Goal: Find specific page/section: Find specific page/section

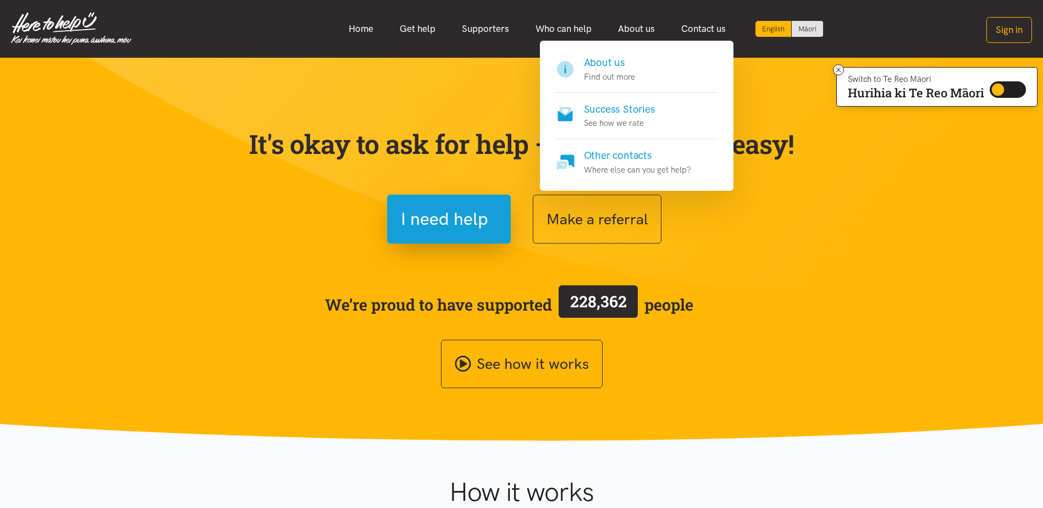
click at [628, 30] on link "About us" at bounding box center [636, 29] width 63 height 24
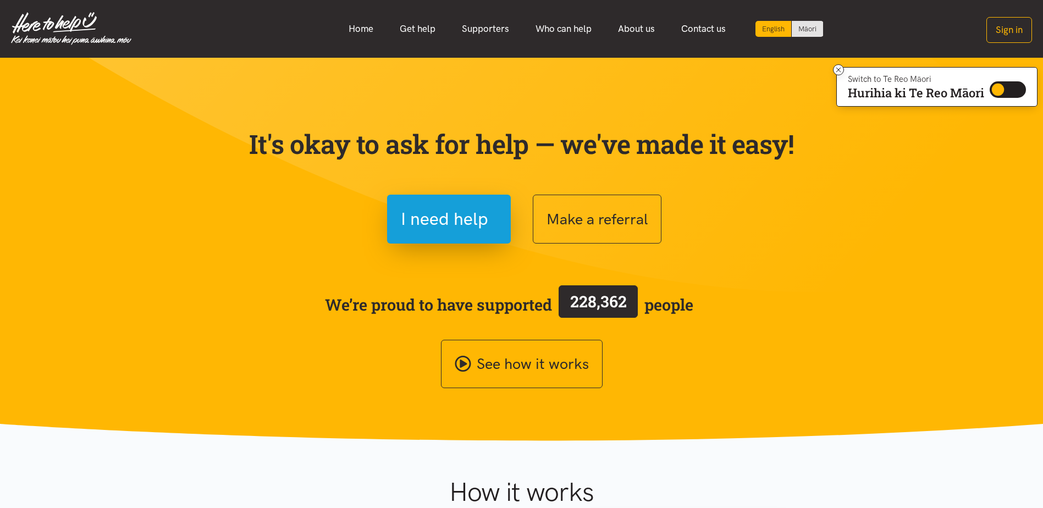
click at [628, 30] on link "About us" at bounding box center [636, 29] width 63 height 24
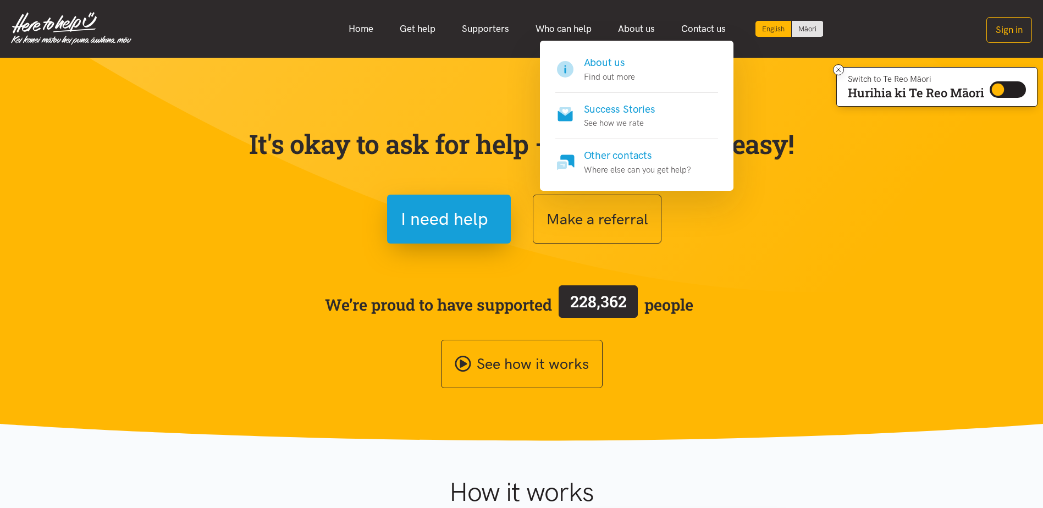
click at [594, 60] on h4 "About us" at bounding box center [609, 62] width 51 height 15
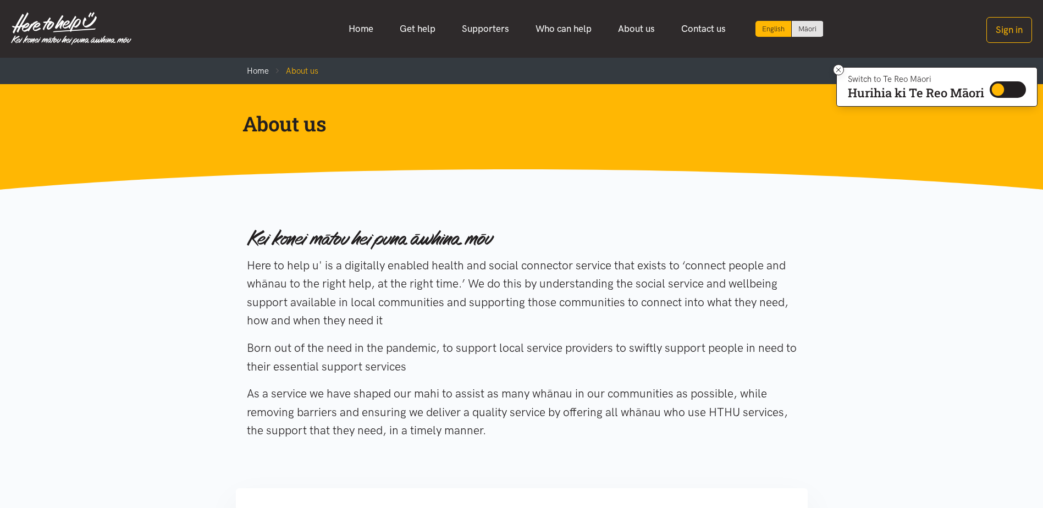
drag, startPoint x: 247, startPoint y: 262, endPoint x: 392, endPoint y: 314, distance: 154.2
click at [392, 315] on p "Here to help u' is a digitally enabled health and social connector service that…" at bounding box center [522, 293] width 550 height 74
drag, startPoint x: 392, startPoint y: 314, endPoint x: 331, endPoint y: 293, distance: 65.0
copy p "Here to help u' is a digitally enabled health and social connector service that…"
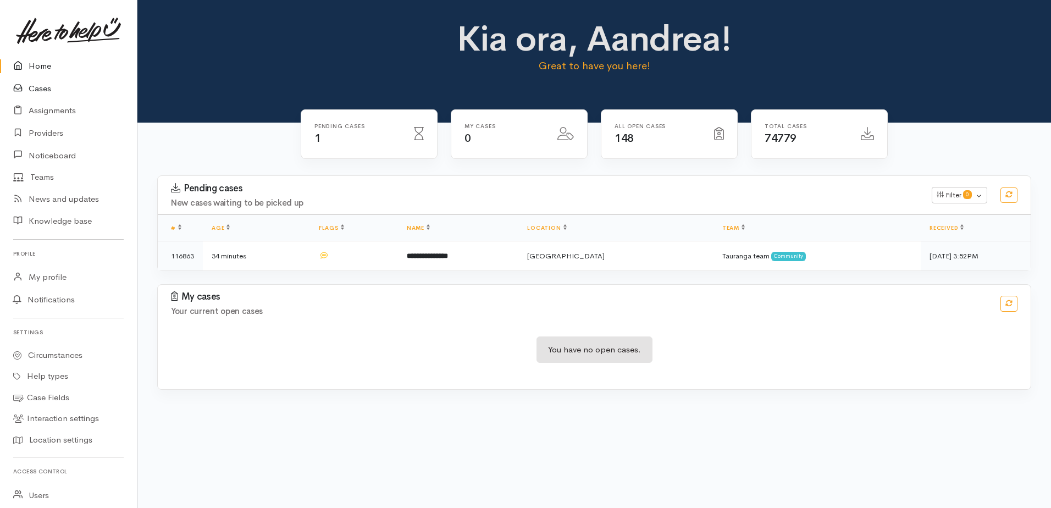
click at [44, 86] on link "Cases" at bounding box center [68, 88] width 137 height 23
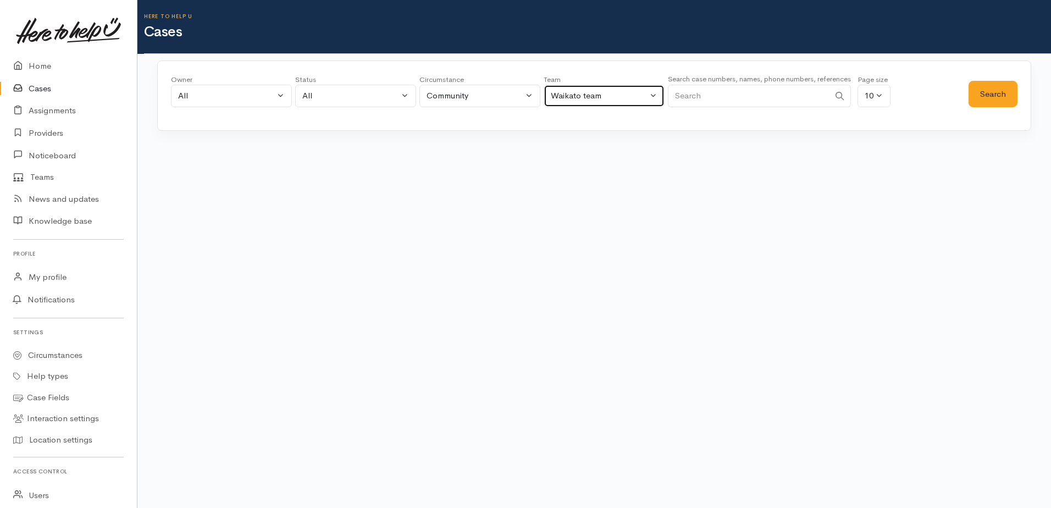
click at [645, 98] on div "Waikato team" at bounding box center [599, 96] width 97 height 13
click at [589, 148] on span "All teams" at bounding box center [574, 148] width 34 height 13
select select "-1"
click at [344, 96] on div "All" at bounding box center [350, 96] width 97 height 13
click at [326, 182] on span "Pending" at bounding box center [329, 185] width 31 height 13
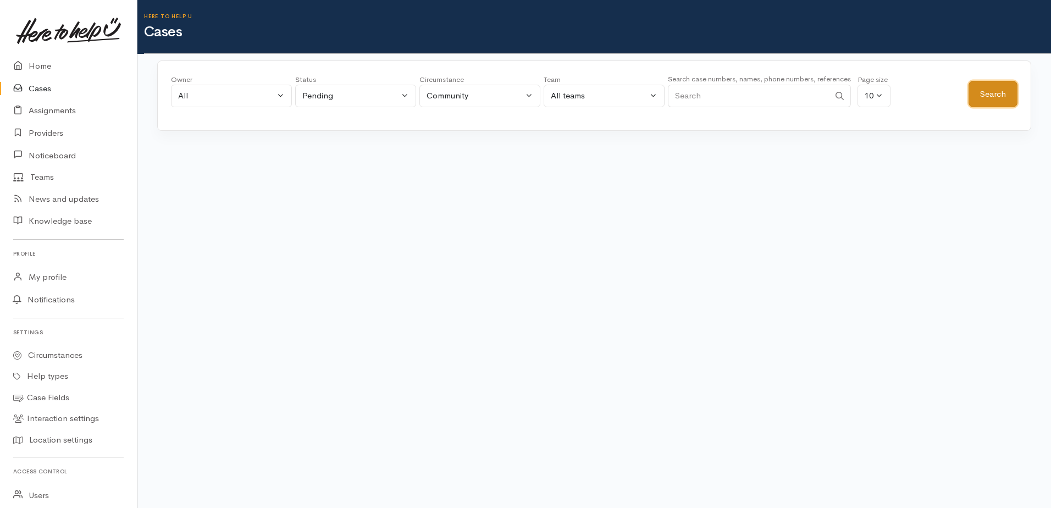
click at [989, 98] on button "Search" at bounding box center [992, 94] width 49 height 27
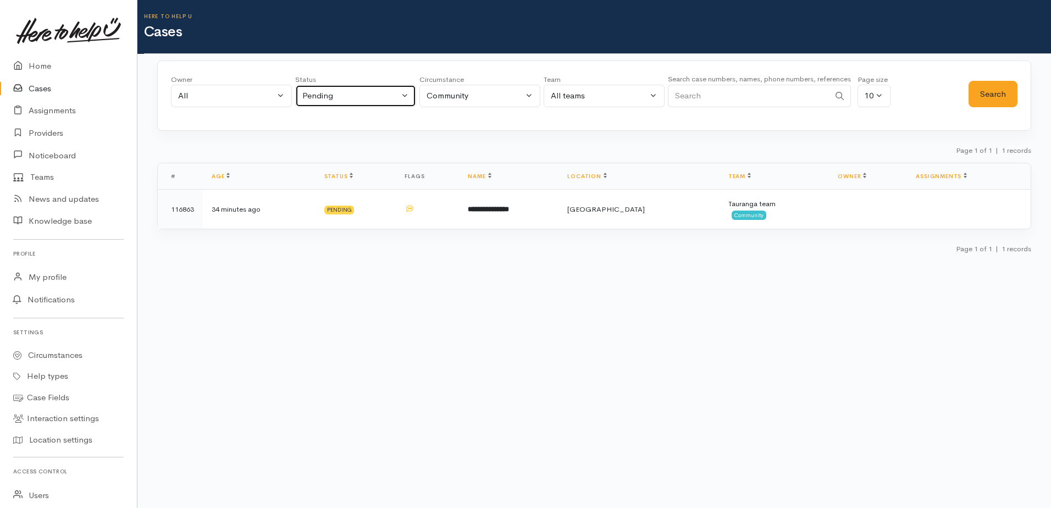
click at [344, 95] on div "Pending" at bounding box center [350, 96] width 97 height 13
click at [344, 168] on span "All current cases" at bounding box center [345, 168] width 62 height 13
select select "Unresolved"
click at [1000, 97] on button "Search" at bounding box center [992, 94] width 49 height 27
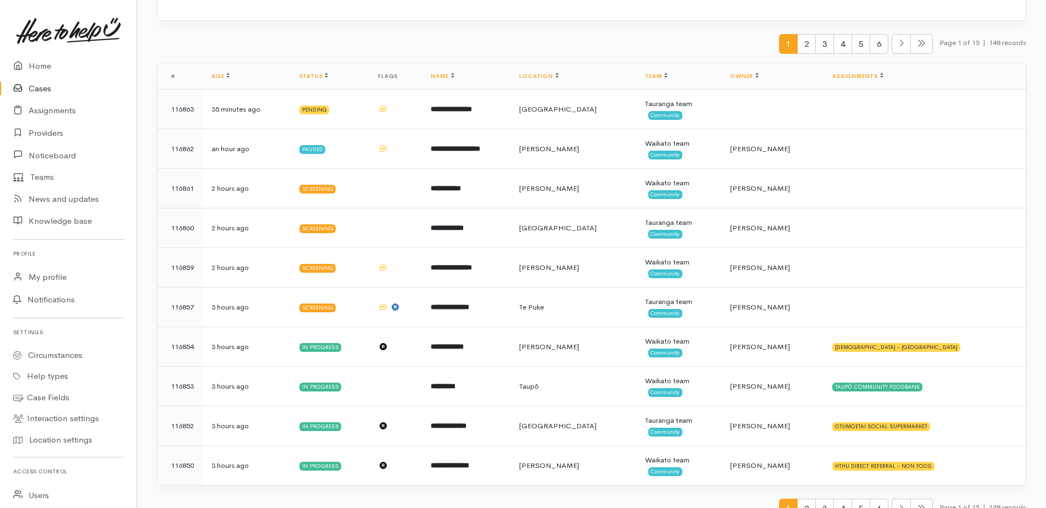
scroll to position [130, 0]
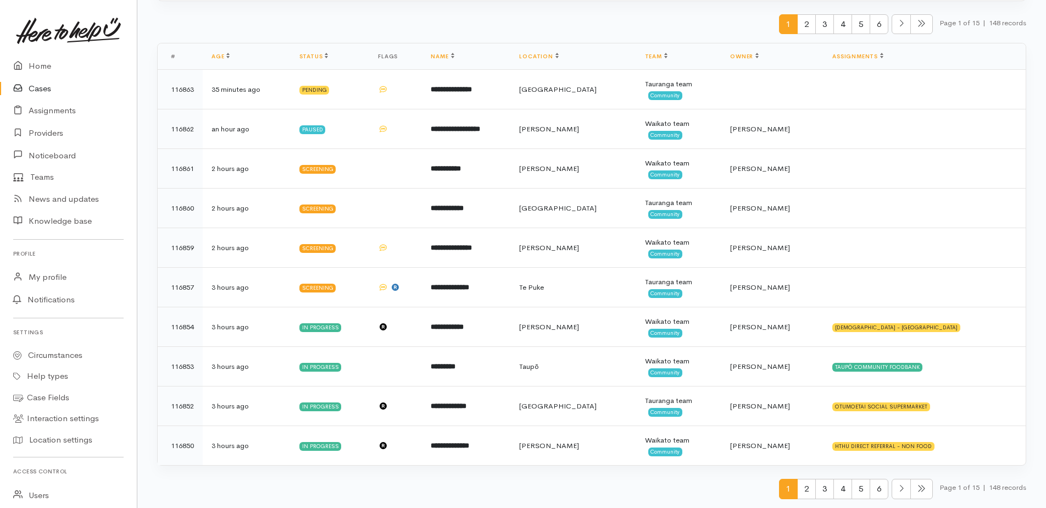
click at [805, 494] on span "2" at bounding box center [807, 489] width 19 height 20
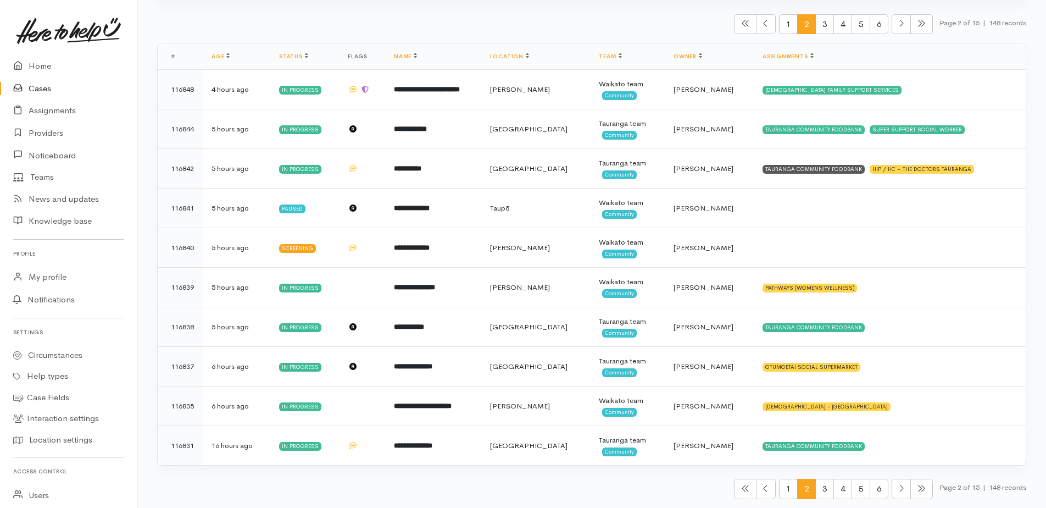
click at [821, 490] on span "3" at bounding box center [825, 489] width 19 height 20
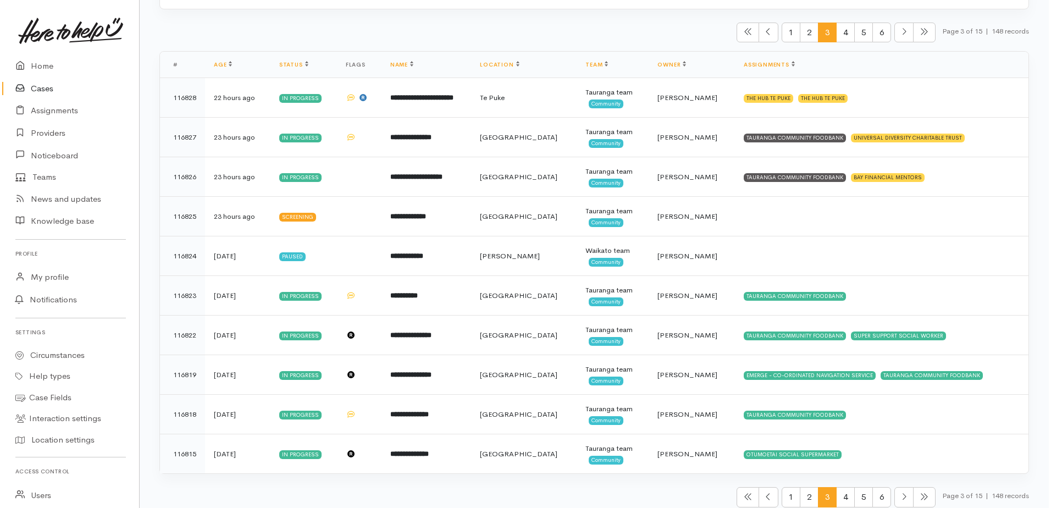
scroll to position [0, 0]
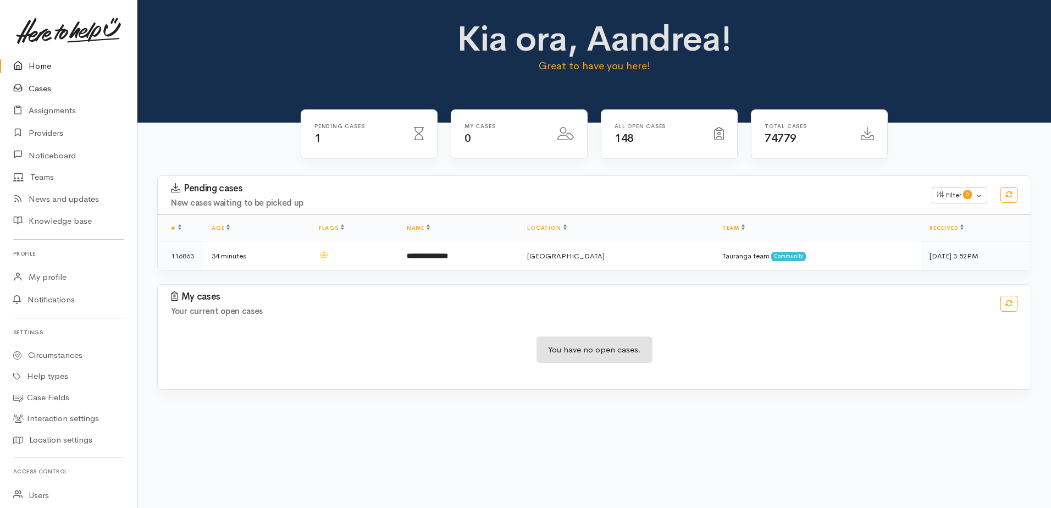
drag, startPoint x: 37, startPoint y: 89, endPoint x: 107, endPoint y: 104, distance: 71.4
click at [37, 89] on link "Cases" at bounding box center [68, 88] width 137 height 23
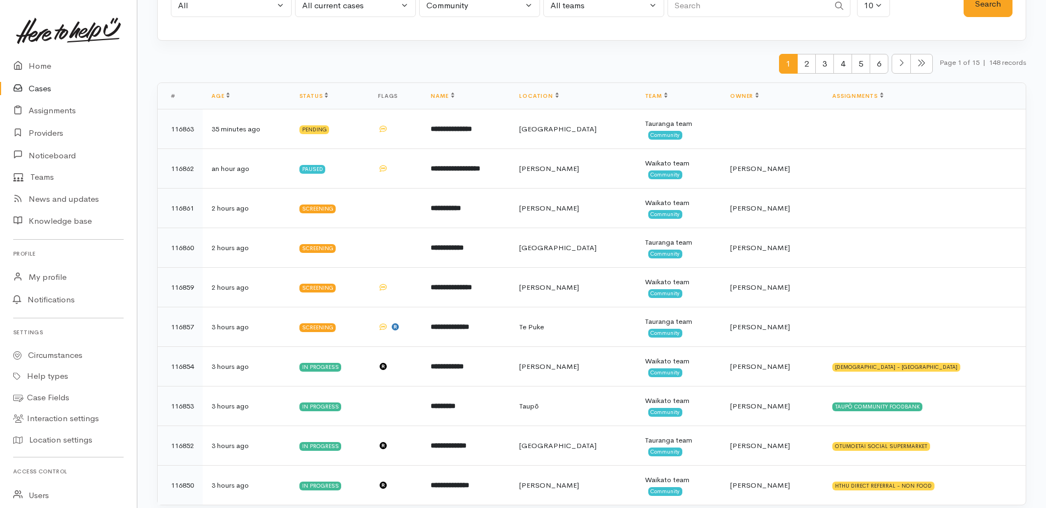
scroll to position [130, 0]
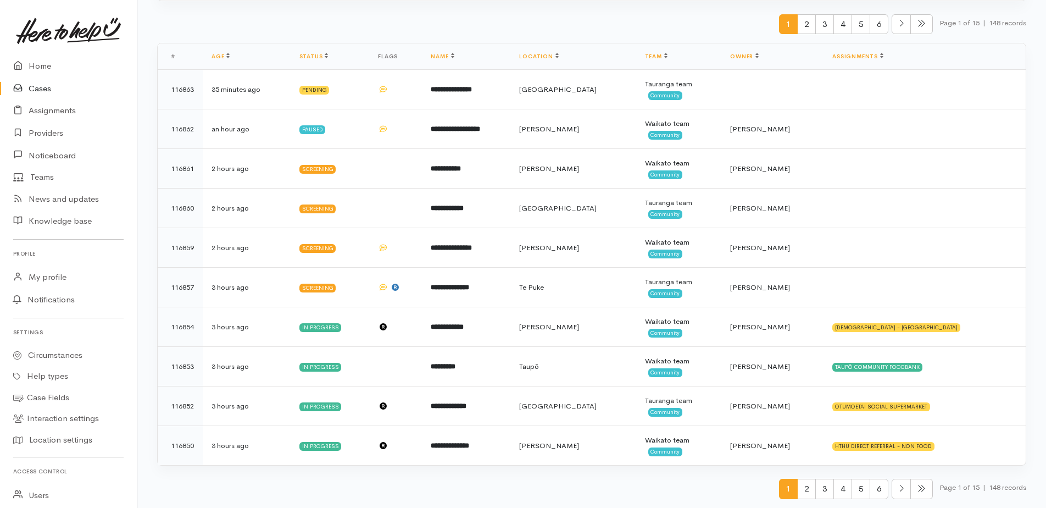
click at [816, 491] on span "3" at bounding box center [825, 489] width 19 height 20
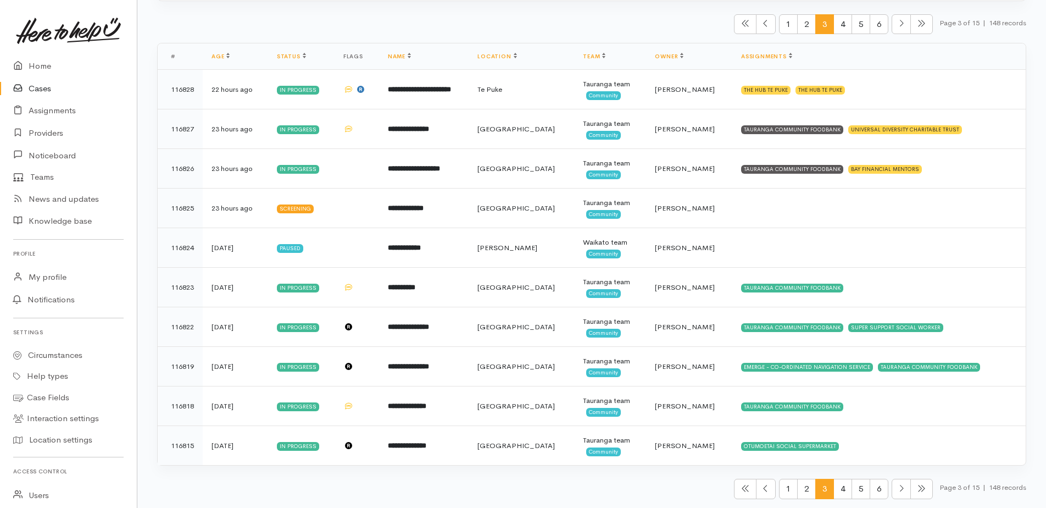
click at [838, 495] on span "4" at bounding box center [843, 489] width 19 height 20
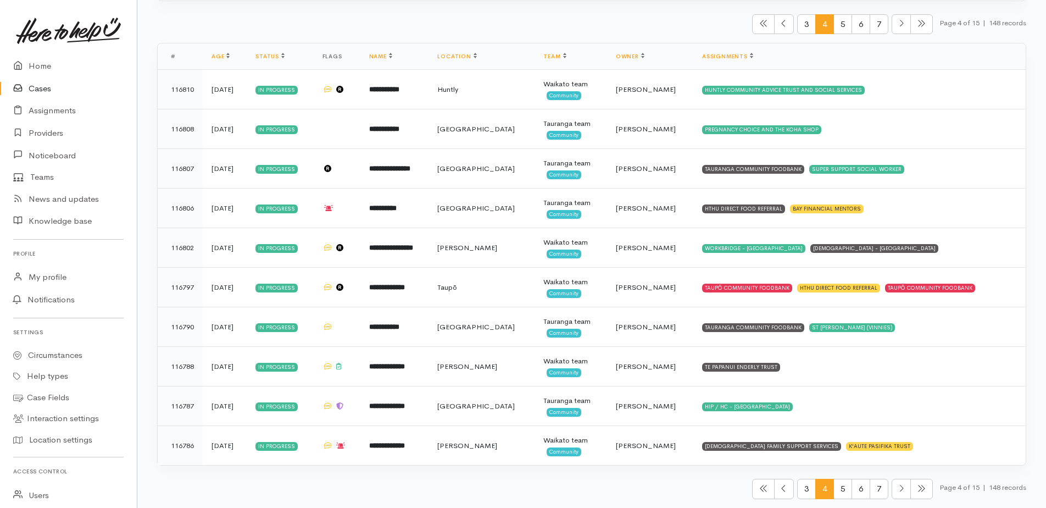
click at [840, 490] on span "5" at bounding box center [843, 489] width 19 height 20
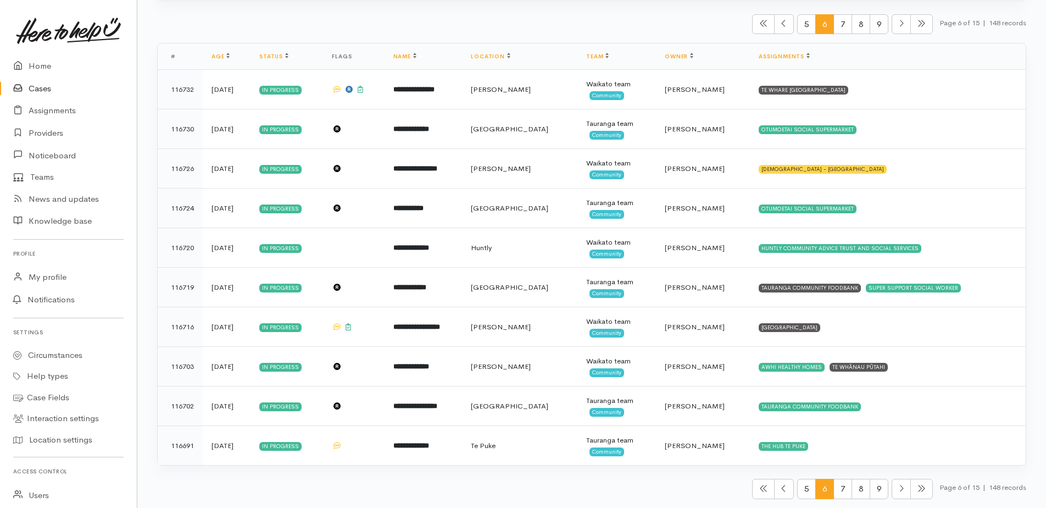
click at [841, 493] on span "7" at bounding box center [843, 489] width 19 height 20
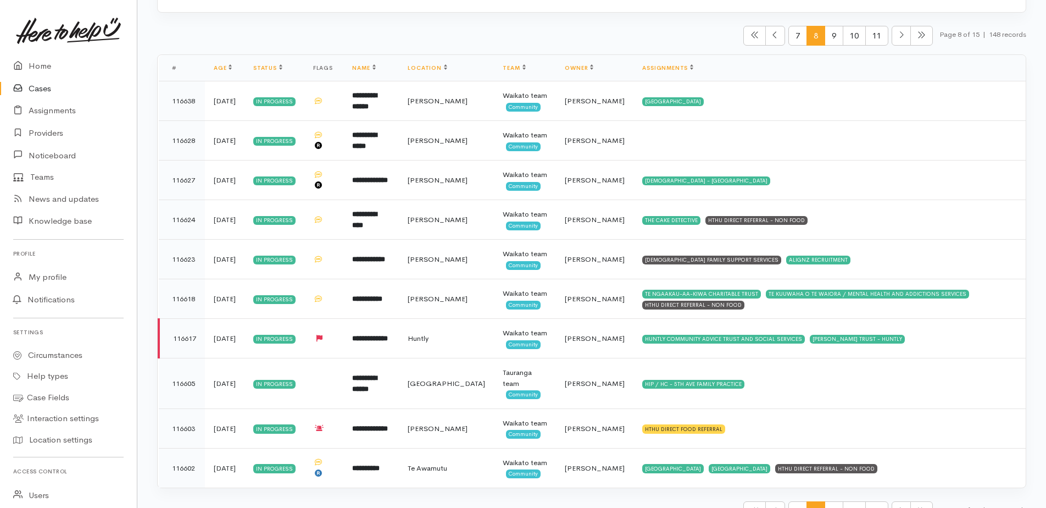
scroll to position [141, 0]
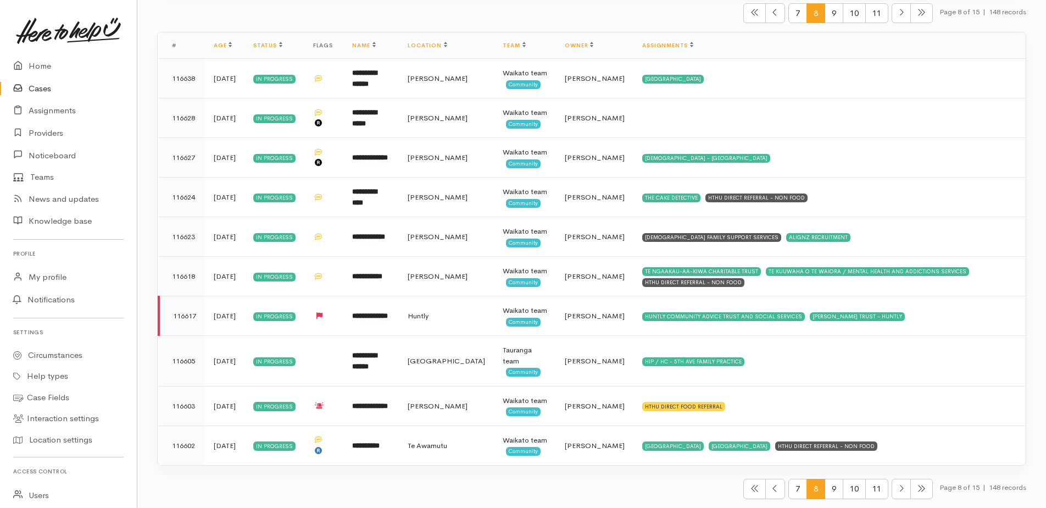
click at [834, 495] on span "9" at bounding box center [834, 489] width 19 height 20
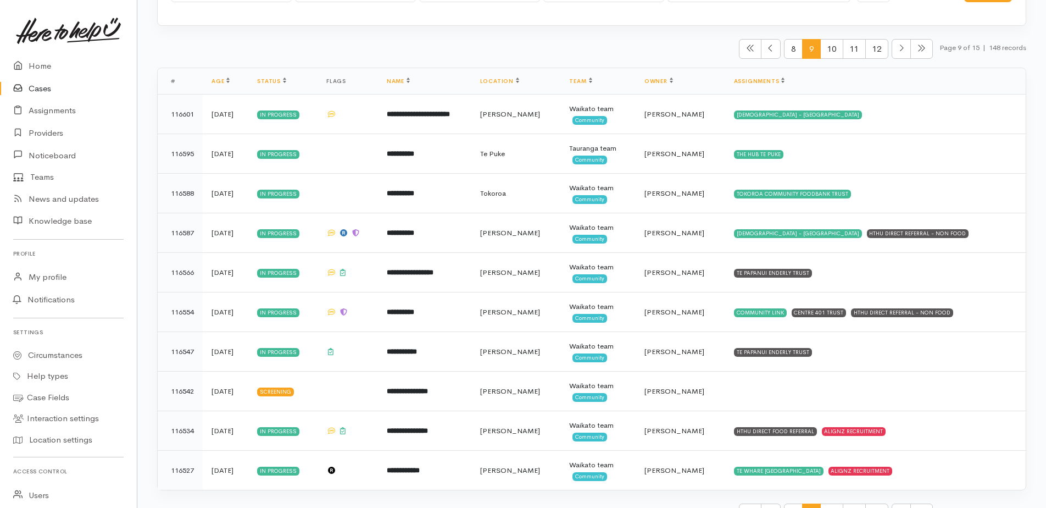
scroll to position [110, 0]
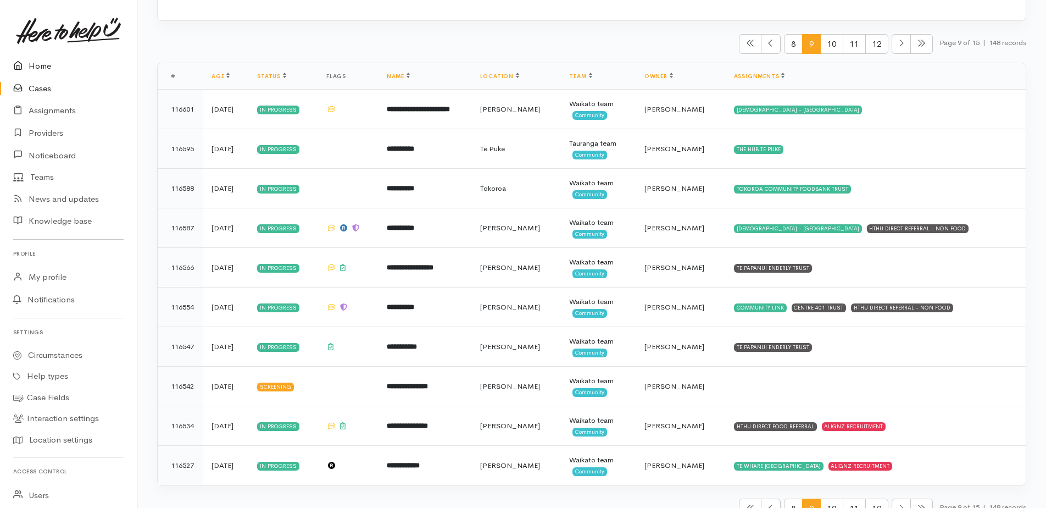
click at [31, 65] on link "Home" at bounding box center [68, 66] width 137 height 23
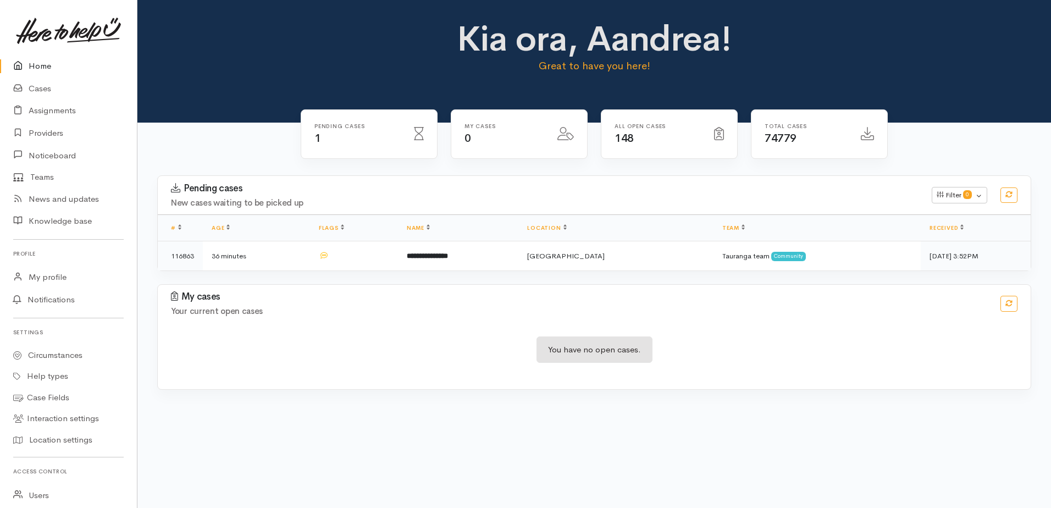
click at [40, 65] on link "Home" at bounding box center [68, 66] width 137 height 23
